Goal: Information Seeking & Learning: Learn about a topic

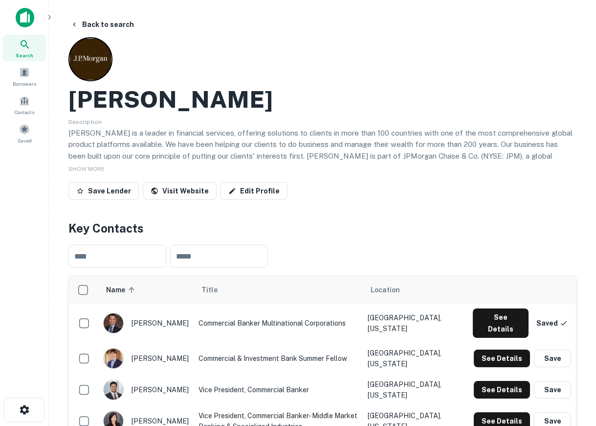
click at [30, 19] on img at bounding box center [25, 18] width 19 height 20
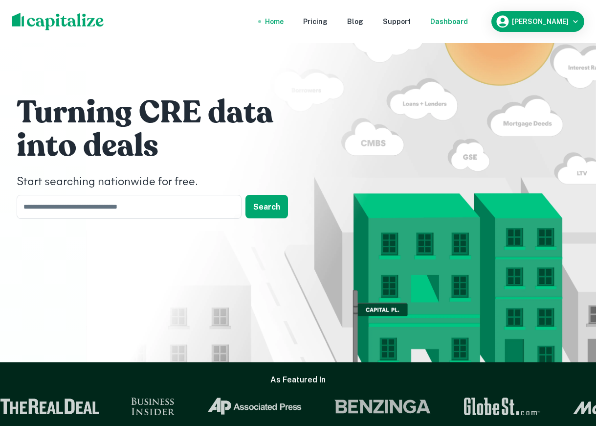
click at [445, 18] on div "Dashboard" at bounding box center [449, 21] width 38 height 11
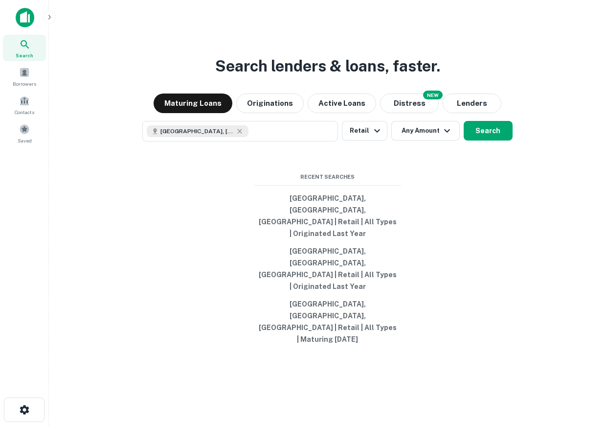
click at [29, 27] on div at bounding box center [24, 21] width 49 height 27
click at [26, 21] on img at bounding box center [25, 18] width 19 height 20
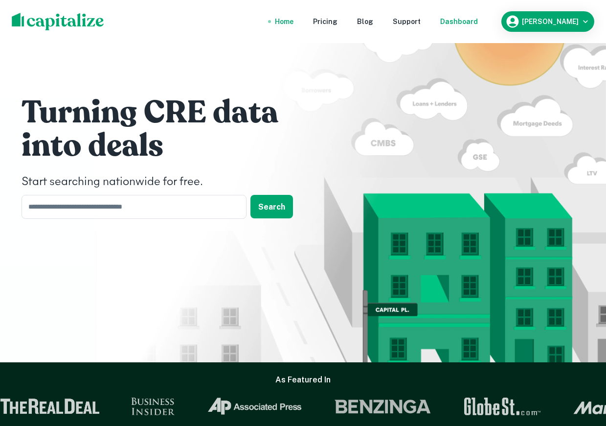
click at [445, 22] on div "Dashboard" at bounding box center [459, 21] width 38 height 11
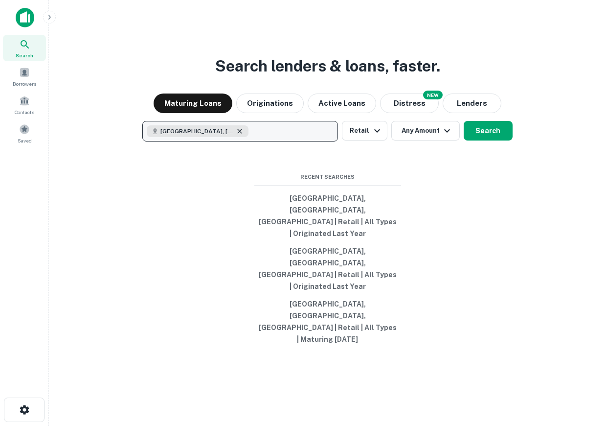
click at [236, 135] on icon "button" at bounding box center [240, 131] width 8 height 8
click at [246, 137] on p "Enter addresses, locations or lender names" at bounding box center [230, 131] width 158 height 12
click at [230, 137] on p "Enter addresses, locations or lender names" at bounding box center [230, 131] width 158 height 12
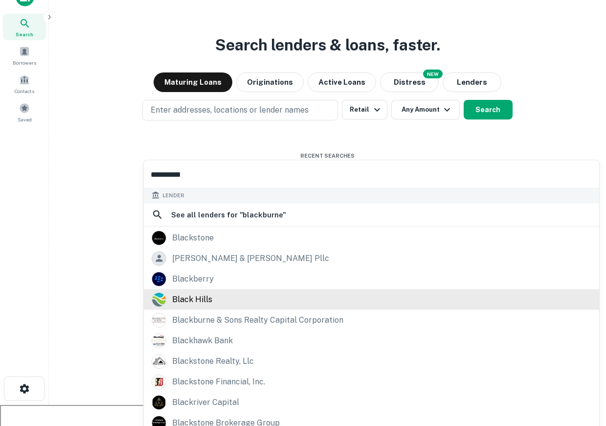
scroll to position [28, 0]
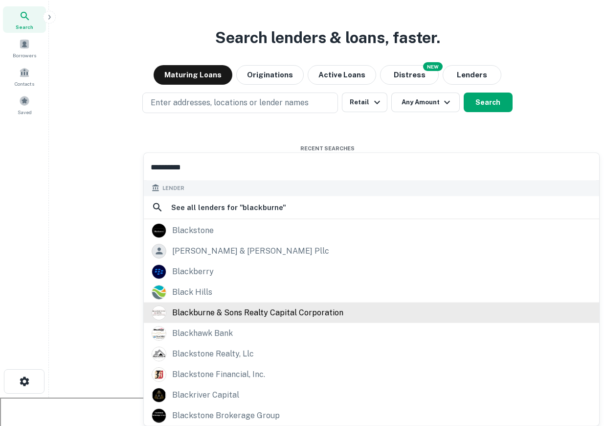
type input "**********"
click at [235, 313] on div "blackburne & sons realty capital corporation" at bounding box center [257, 312] width 171 height 15
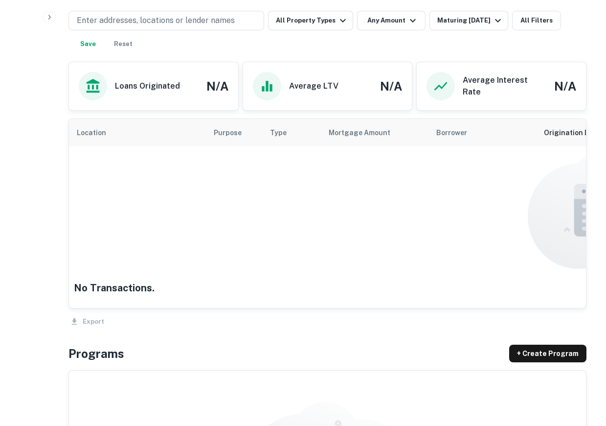
click at [445, 54] on div "Enter addresses, locations or lender names All Property Types Any Amount Maturi…" at bounding box center [327, 32] width 518 height 43
click at [445, 26] on div "Maturing In 1 Year" at bounding box center [470, 21] width 67 height 12
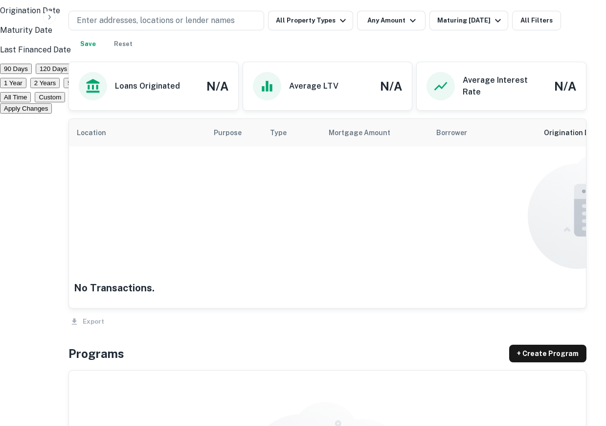
click at [354, 17] on p "Origination Date" at bounding box center [303, 11] width 606 height 12
click at [31, 102] on button "All Time" at bounding box center [15, 97] width 31 height 10
click at [52, 113] on button "Apply Changes" at bounding box center [26, 108] width 52 height 10
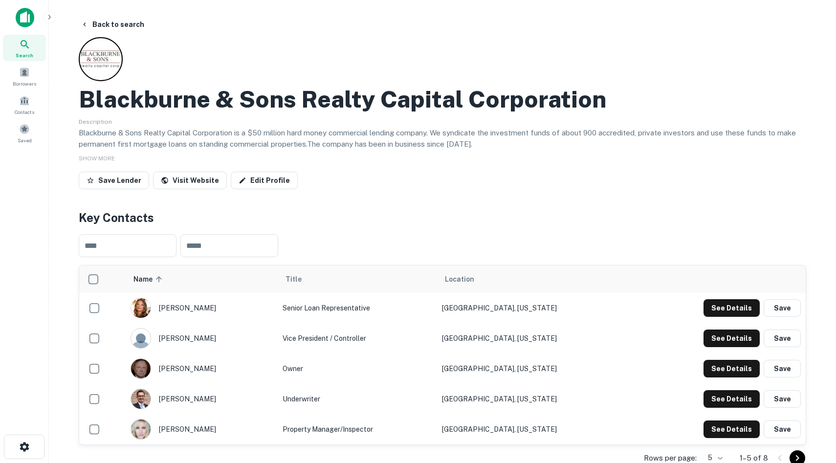
click at [14, 18] on div at bounding box center [24, 21] width 49 height 27
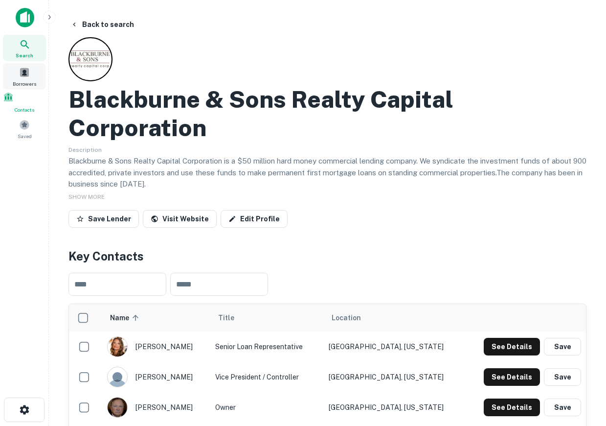
click at [21, 75] on span at bounding box center [24, 72] width 11 height 11
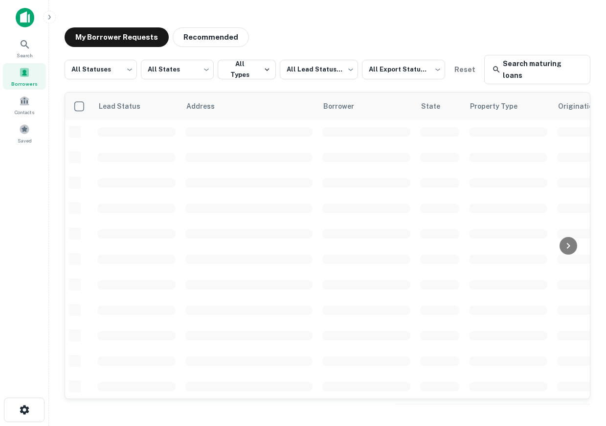
scroll to position [1, 525]
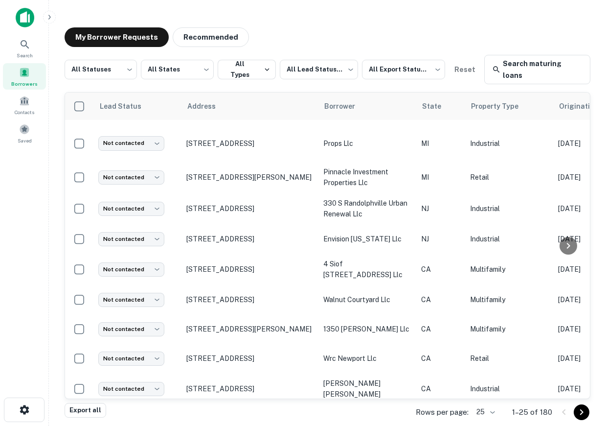
scroll to position [507, 0]
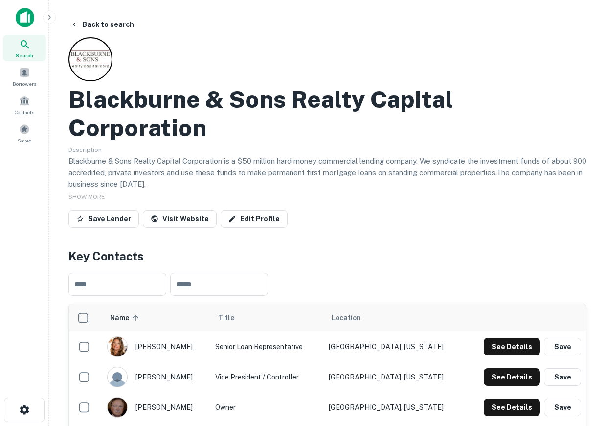
click at [47, 25] on div at bounding box center [65, 18] width 98 height 20
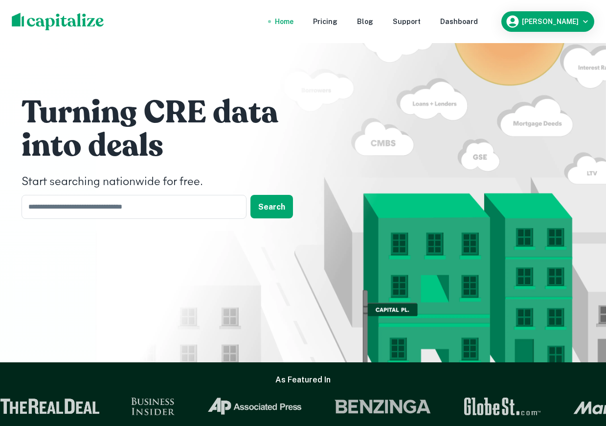
click at [43, 25] on img at bounding box center [58, 22] width 92 height 18
click at [472, 34] on div "Home Pricing Blog Support Dashboard Drew Koch" at bounding box center [303, 21] width 606 height 43
click at [478, 26] on div "Dashboard" at bounding box center [459, 21] width 38 height 11
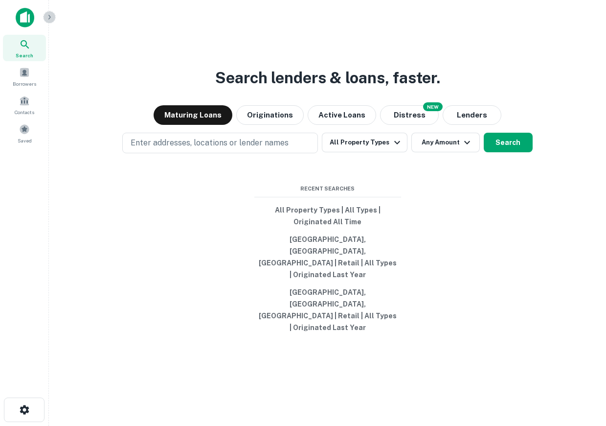
click at [52, 18] on icon "button" at bounding box center [49, 17] width 8 height 8
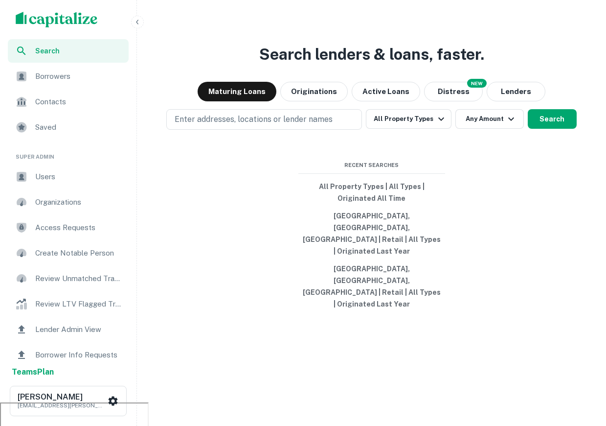
scroll to position [47, 0]
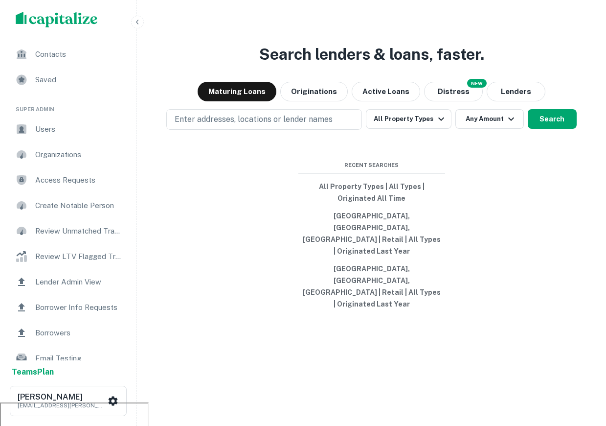
click at [82, 278] on span "Lender Admin View" at bounding box center [79, 282] width 88 height 12
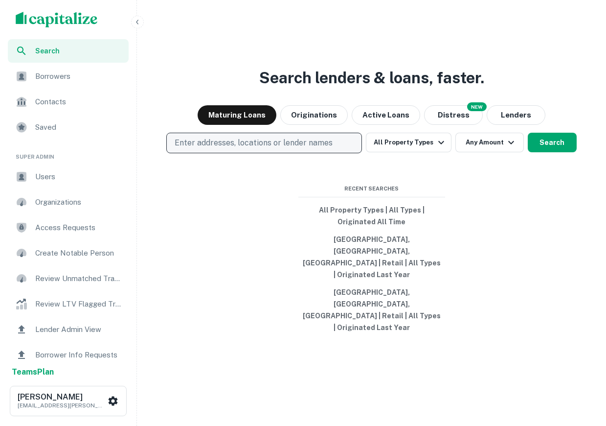
click at [252, 149] on p "Enter addresses, locations or lender names" at bounding box center [254, 143] width 158 height 12
click at [244, 149] on p "Enter addresses, locations or lender names" at bounding box center [254, 143] width 158 height 12
click at [252, 149] on p "Enter addresses, locations or lender names" at bounding box center [254, 143] width 158 height 12
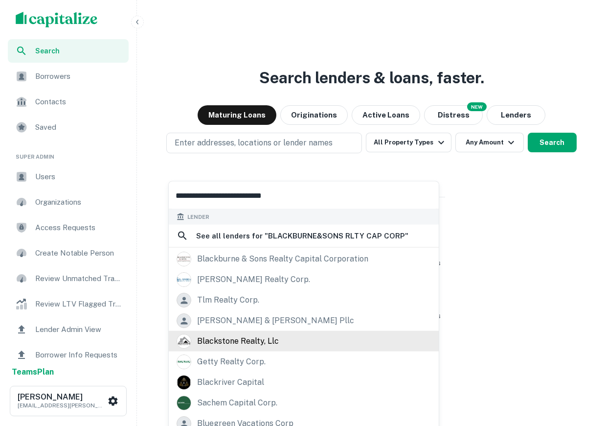
scroll to position [28, 0]
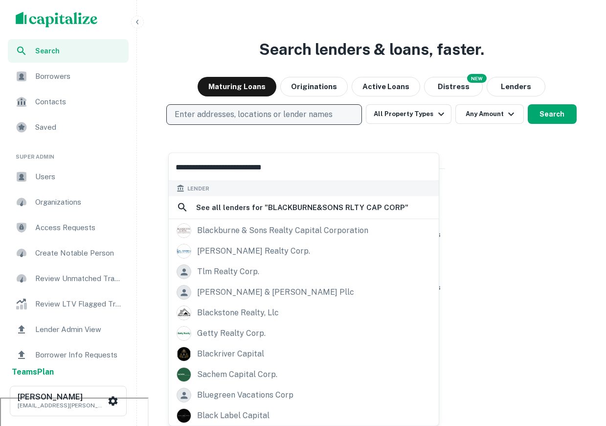
type input "**********"
click at [322, 120] on p "Enter addresses, locations or lender names" at bounding box center [254, 115] width 158 height 12
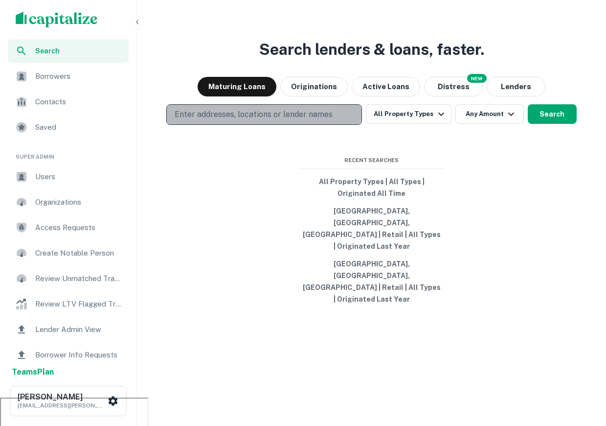
scroll to position [23, 0]
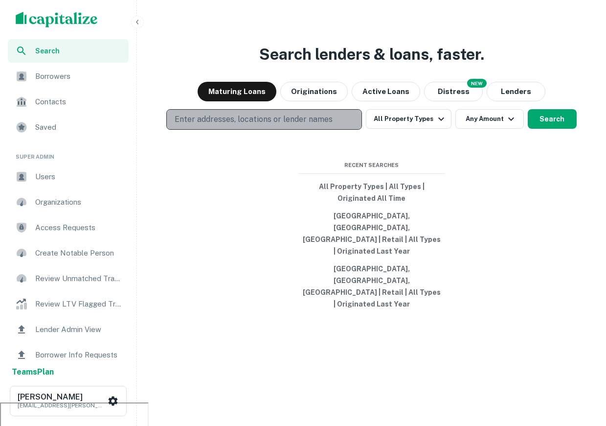
click at [322, 130] on button "Enter addresses, locations or lender names" at bounding box center [264, 119] width 196 height 21
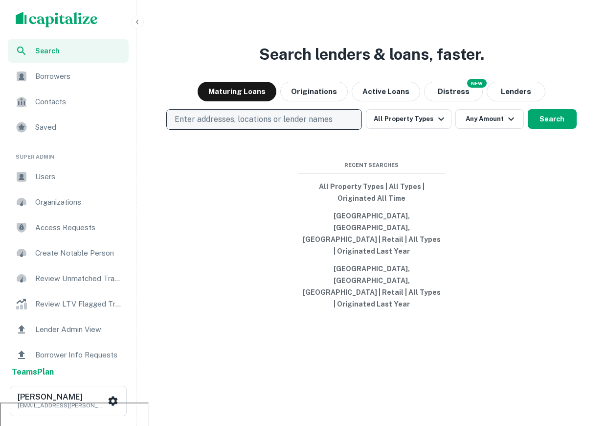
click at [322, 130] on button "Enter addresses, locations or lender names" at bounding box center [264, 119] width 196 height 21
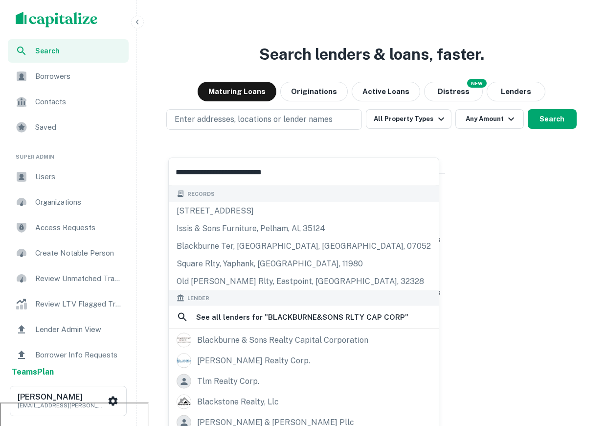
drag, startPoint x: 335, startPoint y: 175, endPoint x: -3, endPoint y: 128, distance: 340.8
click at [0, 128] on html "Search Borrowers Contacts Saved Super Admin Users Organizations Access Requests…" at bounding box center [303, 190] width 606 height 426
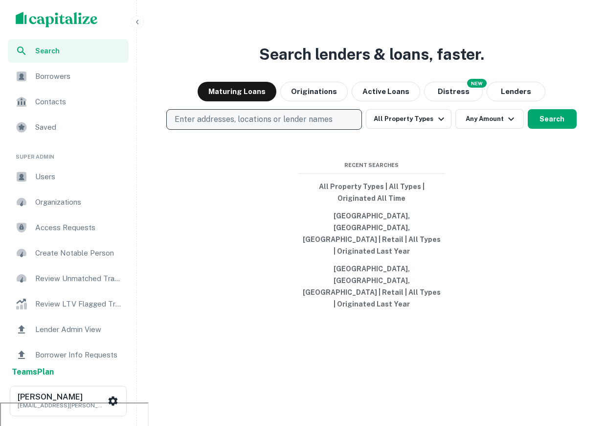
click at [230, 125] on p "Enter addresses, locations or lender names" at bounding box center [254, 119] width 158 height 12
type input "**********"
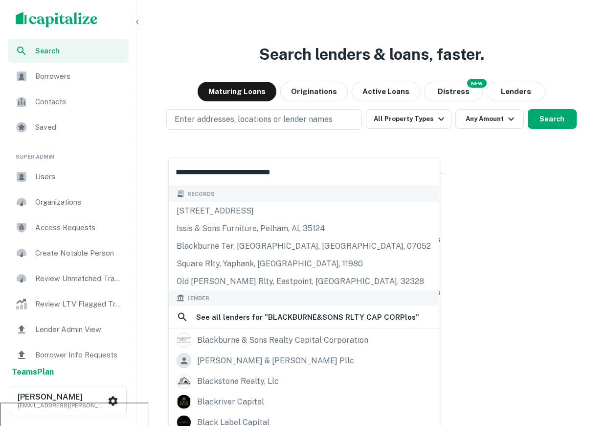
drag, startPoint x: 343, startPoint y: 177, endPoint x: 48, endPoint y: 155, distance: 295.3
click at [48, 155] on body "Search Borrowers Contacts Saved Super Admin Users Organizations Access Requests…" at bounding box center [303, 190] width 606 height 426
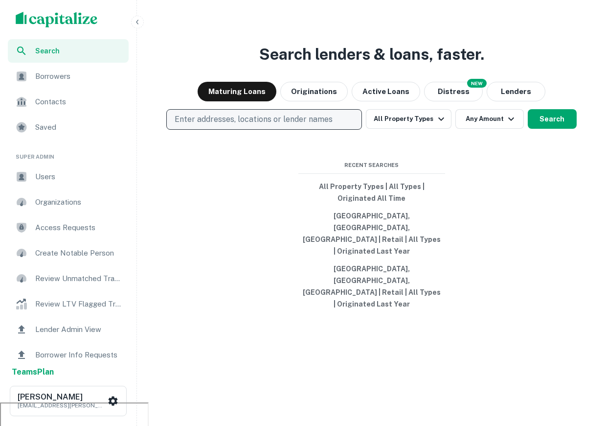
click at [239, 130] on button "Enter addresses, locations or lender names" at bounding box center [264, 119] width 196 height 21
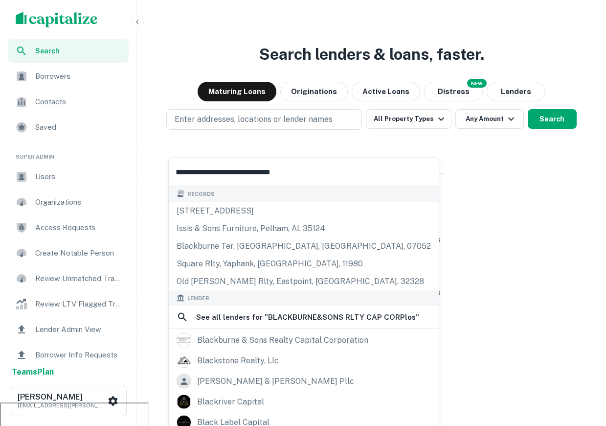
click at [322, 168] on input "**********" at bounding box center [304, 171] width 270 height 27
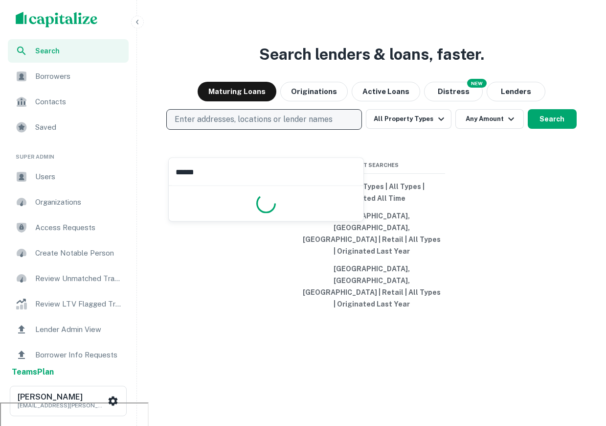
type input "*******"
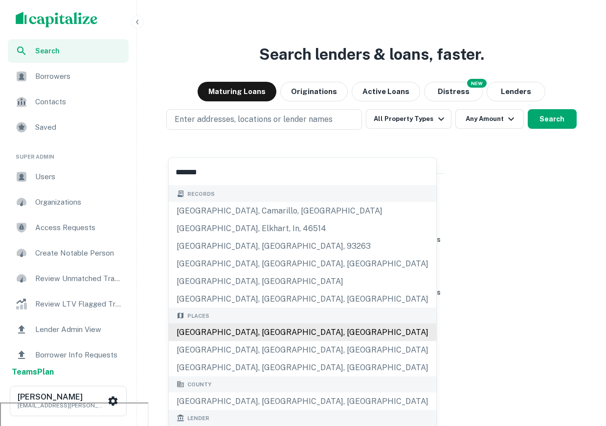
click at [241, 324] on div "Los Angeles, CA, USA" at bounding box center [303, 332] width 268 height 18
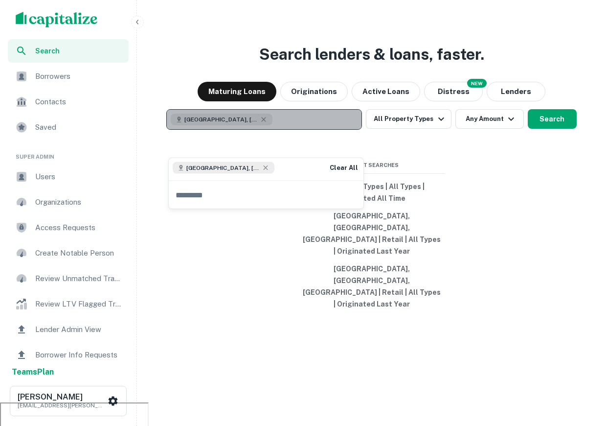
click at [286, 130] on button "Los Angeles, CA, USA" at bounding box center [264, 119] width 196 height 21
click at [295, 130] on button "Los Angeles, CA, USA" at bounding box center [264, 119] width 196 height 21
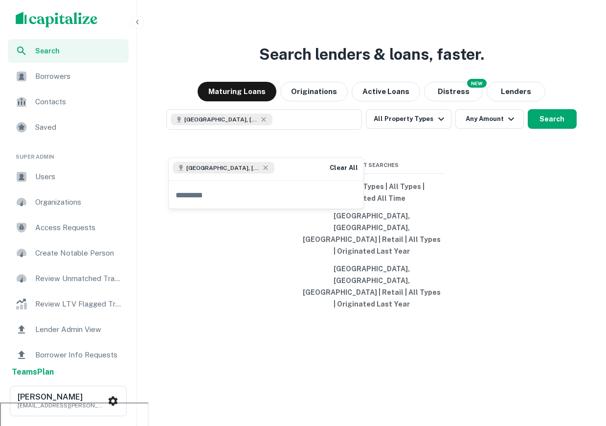
click at [292, 169] on div "Los Angeles, CA, USA Clear All" at bounding box center [266, 169] width 195 height 22
click at [246, 192] on input "text" at bounding box center [266, 194] width 195 height 27
type input "********"
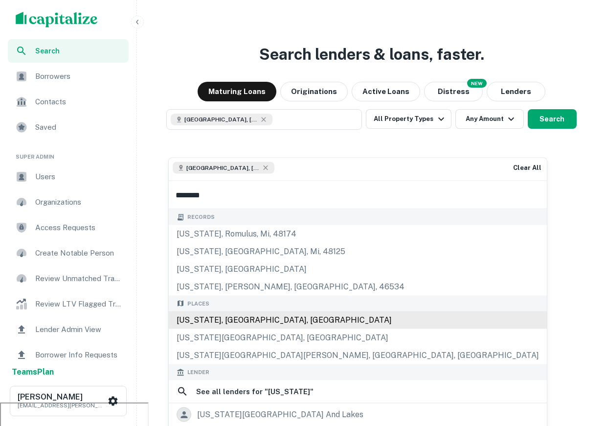
click at [228, 323] on div "New York, NY, USA" at bounding box center [358, 320] width 378 height 18
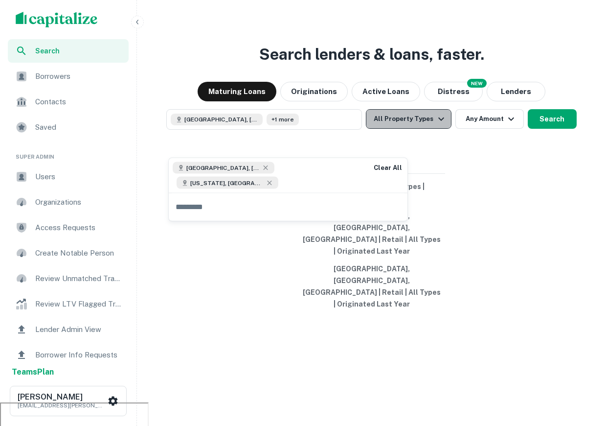
click at [427, 129] on button "All Property Types" at bounding box center [408, 119] width 85 height 20
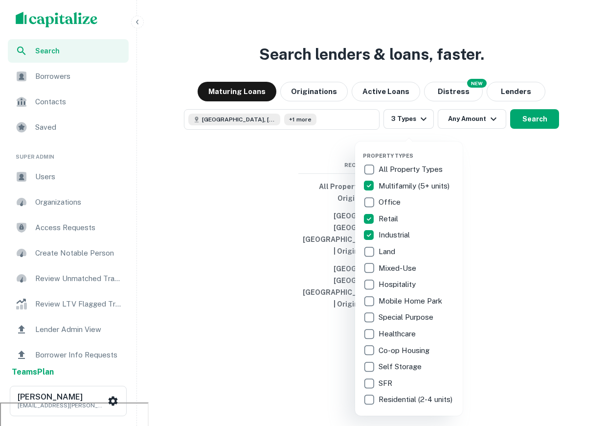
click at [550, 231] on div at bounding box center [303, 213] width 606 height 426
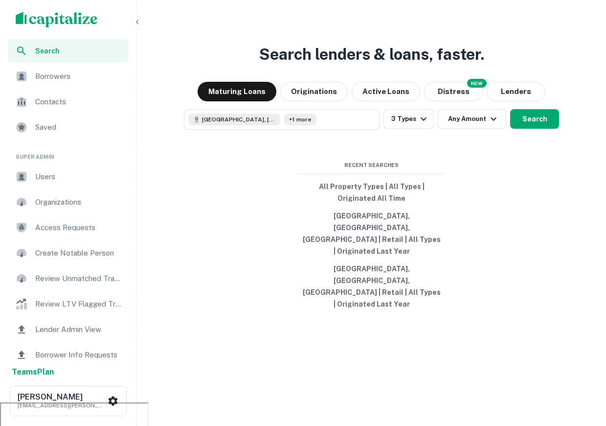
click at [522, 154] on div "Search lenders & loans, faster. Maturing Loans Originations Active Loans NEW Di…" at bounding box center [371, 213] width 461 height 426
click at [527, 129] on button "Search" at bounding box center [534, 119] width 49 height 20
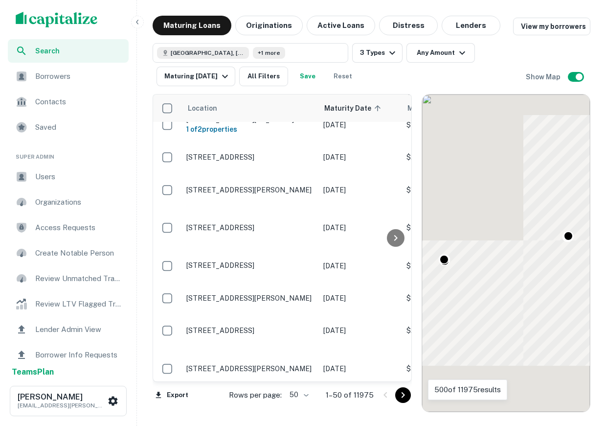
scroll to position [507, 0]
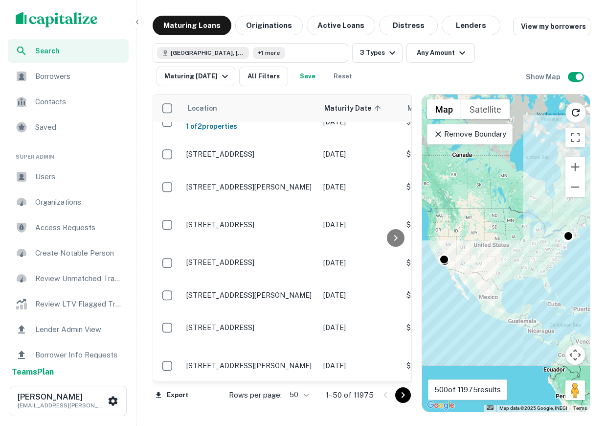
click at [446, 275] on div "To activate drag with keyboard, press Alt + Enter. Once in keyboard drag state,…" at bounding box center [506, 252] width 168 height 317
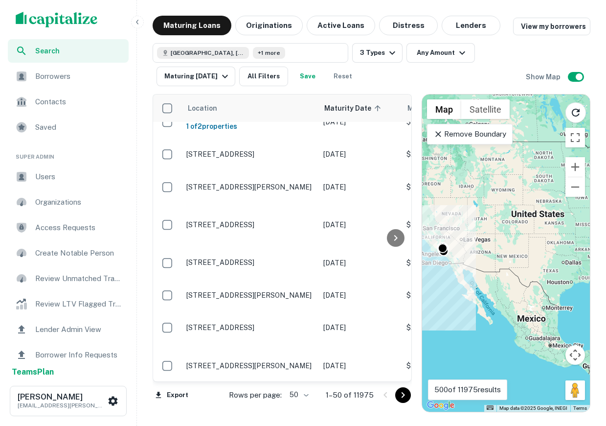
click at [446, 263] on div "To activate drag with keyboard, press Alt + Enter. Once in keyboard drag state,…" at bounding box center [506, 252] width 168 height 317
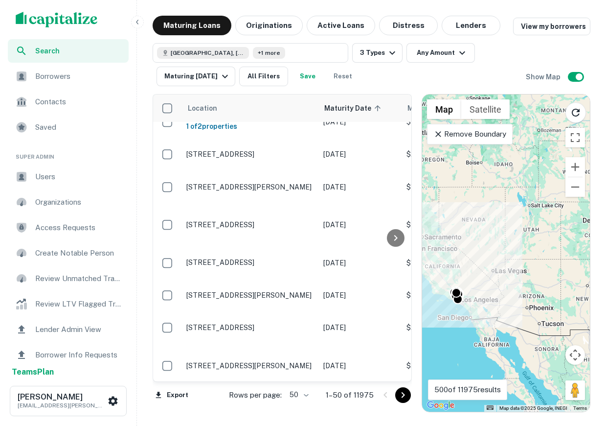
drag, startPoint x: 436, startPoint y: 266, endPoint x: 451, endPoint y: 320, distance: 55.9
click at [452, 322] on div "To activate drag with keyboard, press Alt + Enter. Once in keyboard drag state,…" at bounding box center [506, 252] width 168 height 317
click at [452, 291] on div at bounding box center [456, 292] width 14 height 14
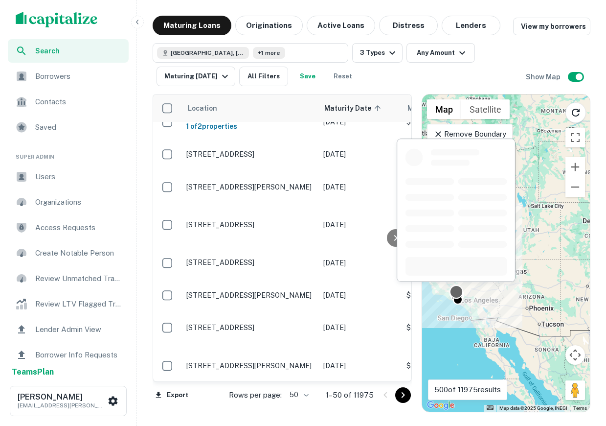
click at [452, 291] on div at bounding box center [456, 292] width 14 height 14
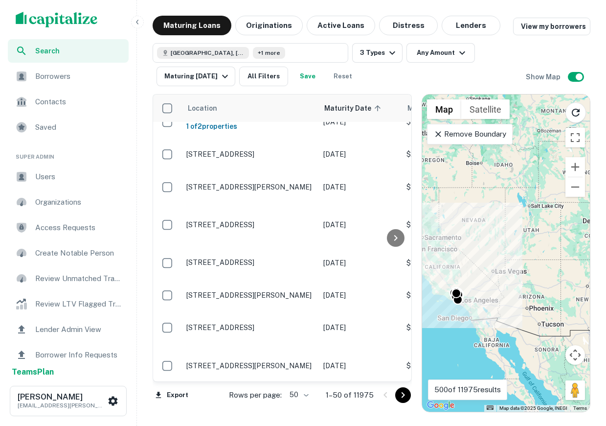
click at [361, 416] on div "Search Borrowers Contacts Saved Super Admin Users Organizations Access Requests…" at bounding box center [303, 213] width 606 height 426
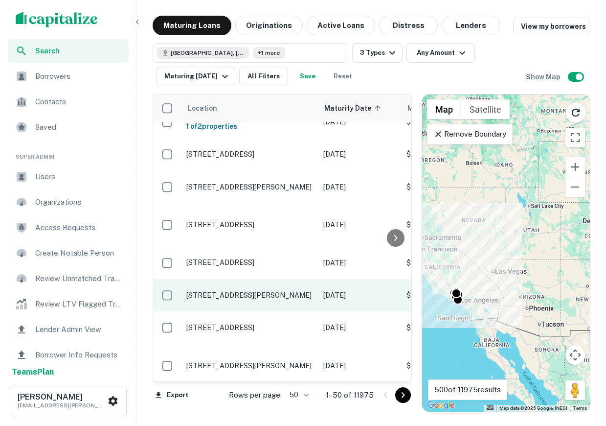
scroll to position [507, 73]
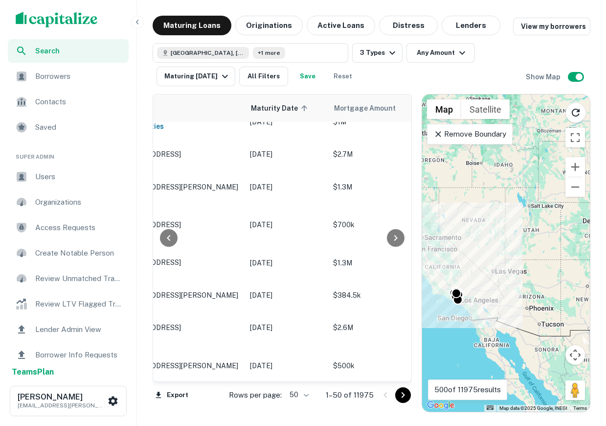
click at [467, 315] on div "To activate drag with keyboard, press Alt + Enter. Once in keyboard drag state,…" at bounding box center [506, 252] width 168 height 317
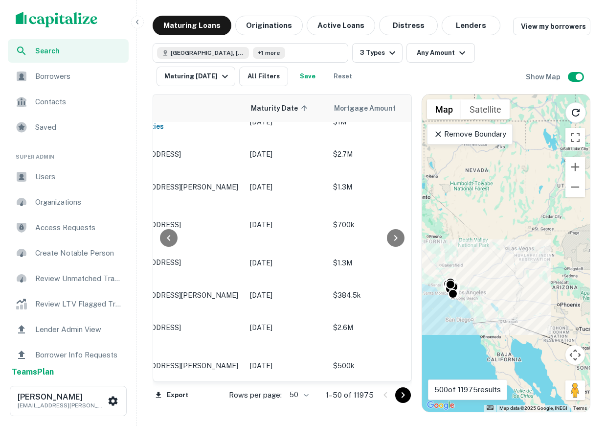
click at [467, 313] on div "To activate drag with keyboard, press Alt + Enter. Once in keyboard drag state,…" at bounding box center [506, 252] width 168 height 317
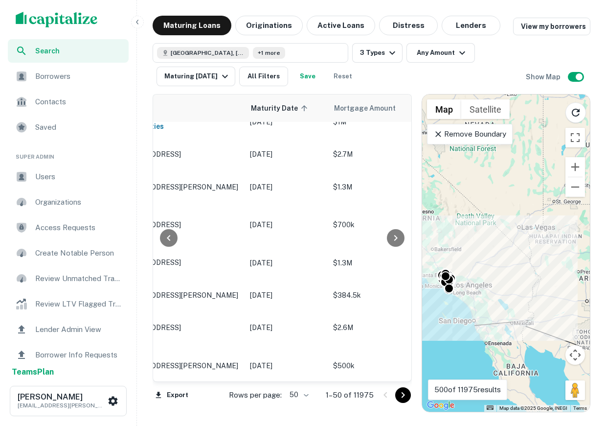
click at [467, 313] on div "To activate drag with keyboard, press Alt + Enter. Once in keyboard drag state,…" at bounding box center [506, 252] width 168 height 317
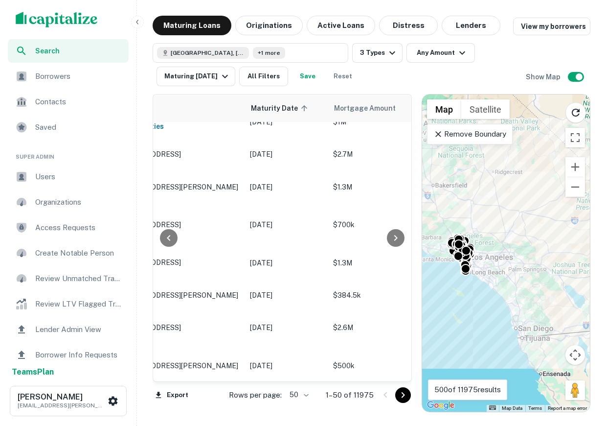
drag, startPoint x: 467, startPoint y: 313, endPoint x: 563, endPoint y: 322, distance: 96.8
click at [563, 323] on div "To activate drag with keyboard, press Alt + Enter. Once in keyboard drag state,…" at bounding box center [506, 252] width 168 height 317
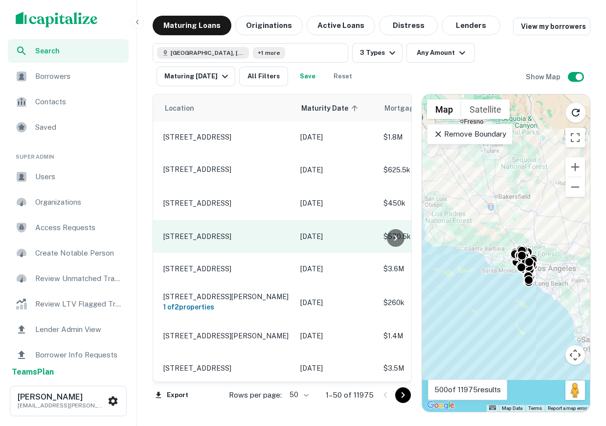
scroll to position [1, 0]
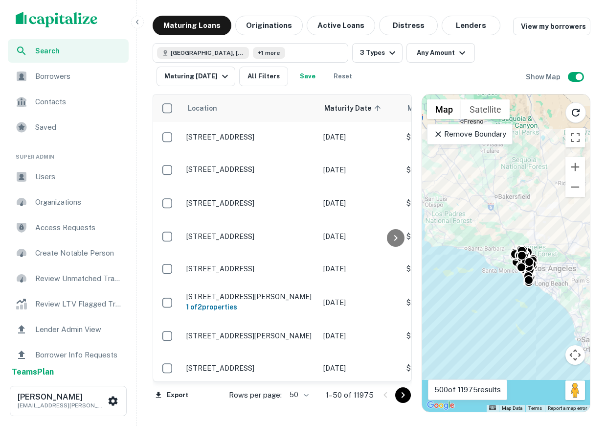
click at [496, 281] on div "To activate drag with keyboard, press Alt + Enter. Once in keyboard drag state,…" at bounding box center [506, 252] width 168 height 317
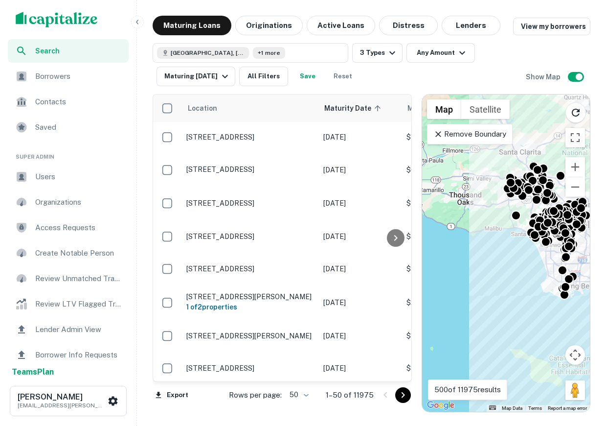
drag, startPoint x: 544, startPoint y: 293, endPoint x: 507, endPoint y: 324, distance: 48.3
click at [507, 324] on div "To activate drag with keyboard, press Alt + Enter. Once in keyboard drag state,…" at bounding box center [506, 252] width 168 height 317
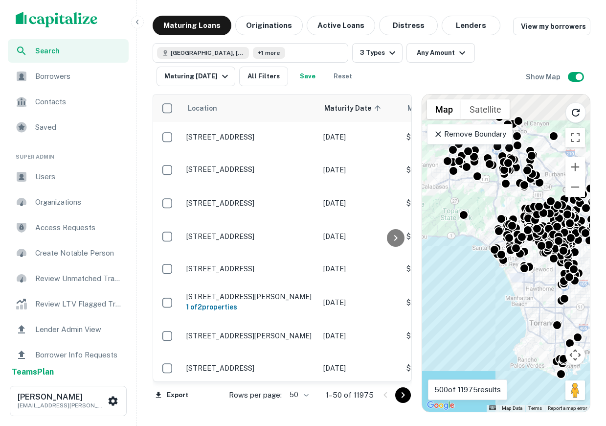
drag, startPoint x: 507, startPoint y: 324, endPoint x: 502, endPoint y: 412, distance: 88.2
click at [502, 412] on div "Search Borrowers Contacts Saved Super Admin Users Organizations Access Requests…" at bounding box center [303, 213] width 606 height 426
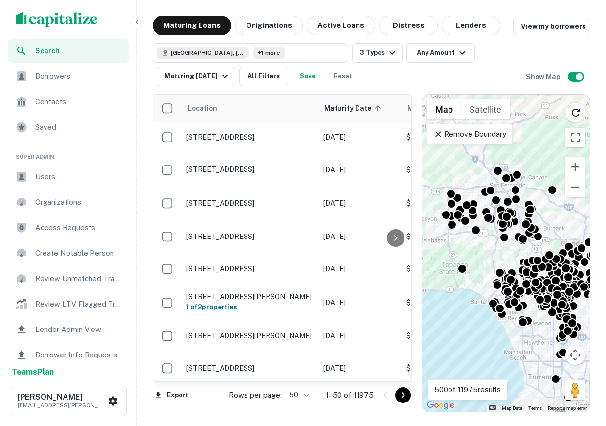
click at [559, 218] on div "To activate drag with keyboard, press Alt + Enter. Once in keyboard drag state,…" at bounding box center [506, 252] width 168 height 317
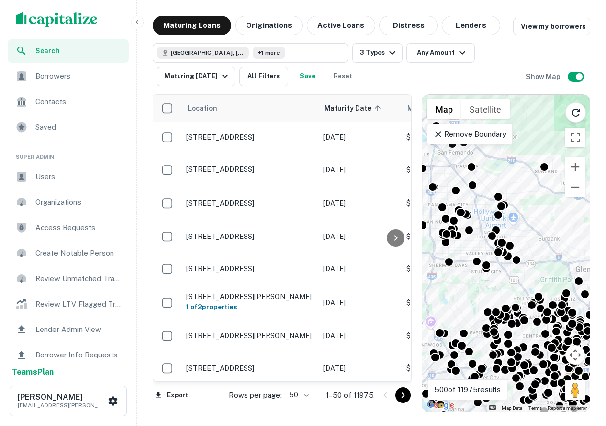
click at [140, 22] on icon "button" at bounding box center [138, 22] width 8 height 8
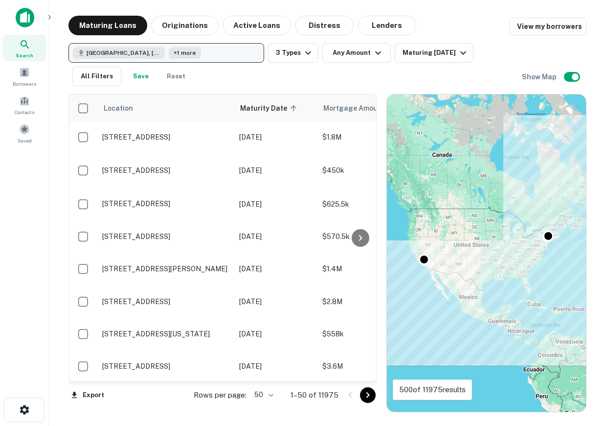
click at [235, 48] on button "Los Angeles, CA, USA +1 more" at bounding box center [166, 53] width 196 height 20
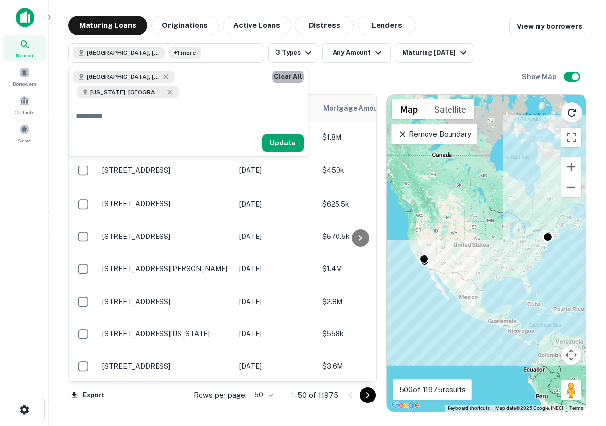
click at [280, 74] on button "Clear All" at bounding box center [287, 77] width 31 height 12
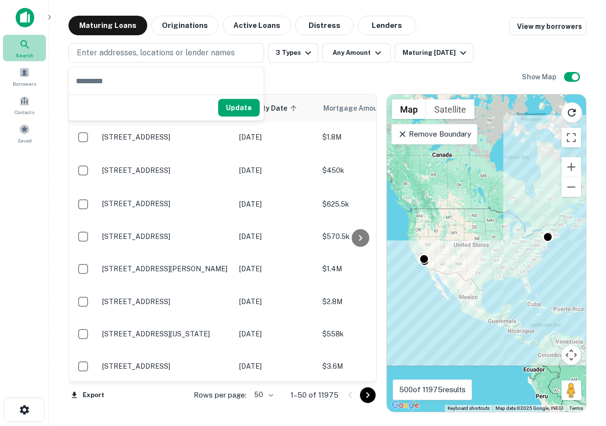
click at [30, 51] on span "Search" at bounding box center [25, 55] width 18 height 8
